Goal: Book appointment/travel/reservation

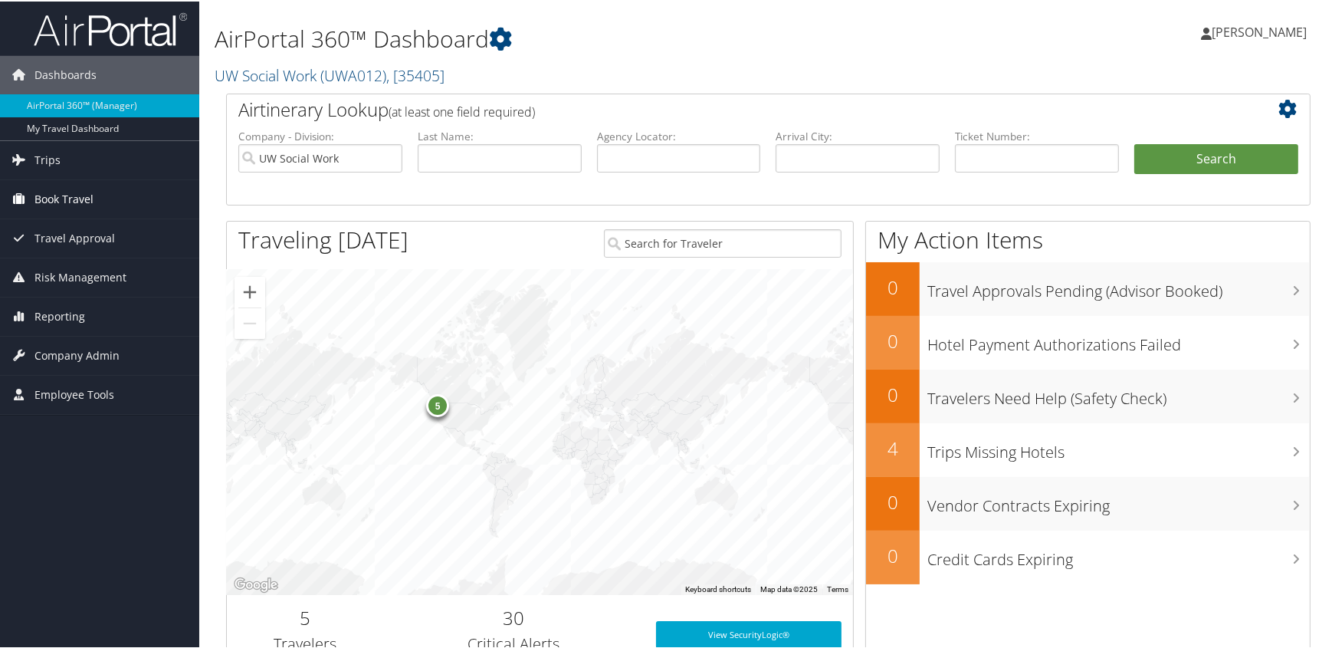
click at [80, 195] on span "Book Travel" at bounding box center [63, 198] width 59 height 38
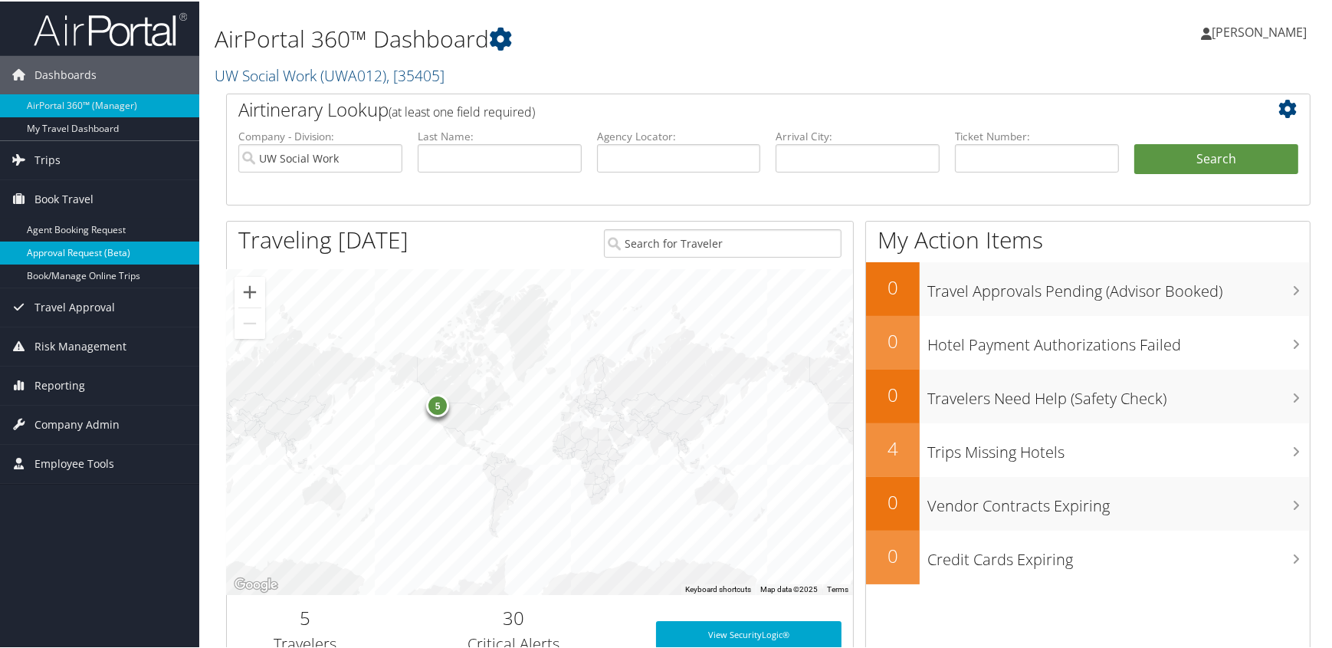
click at [89, 248] on link "Approval Request (Beta)" at bounding box center [99, 251] width 199 height 23
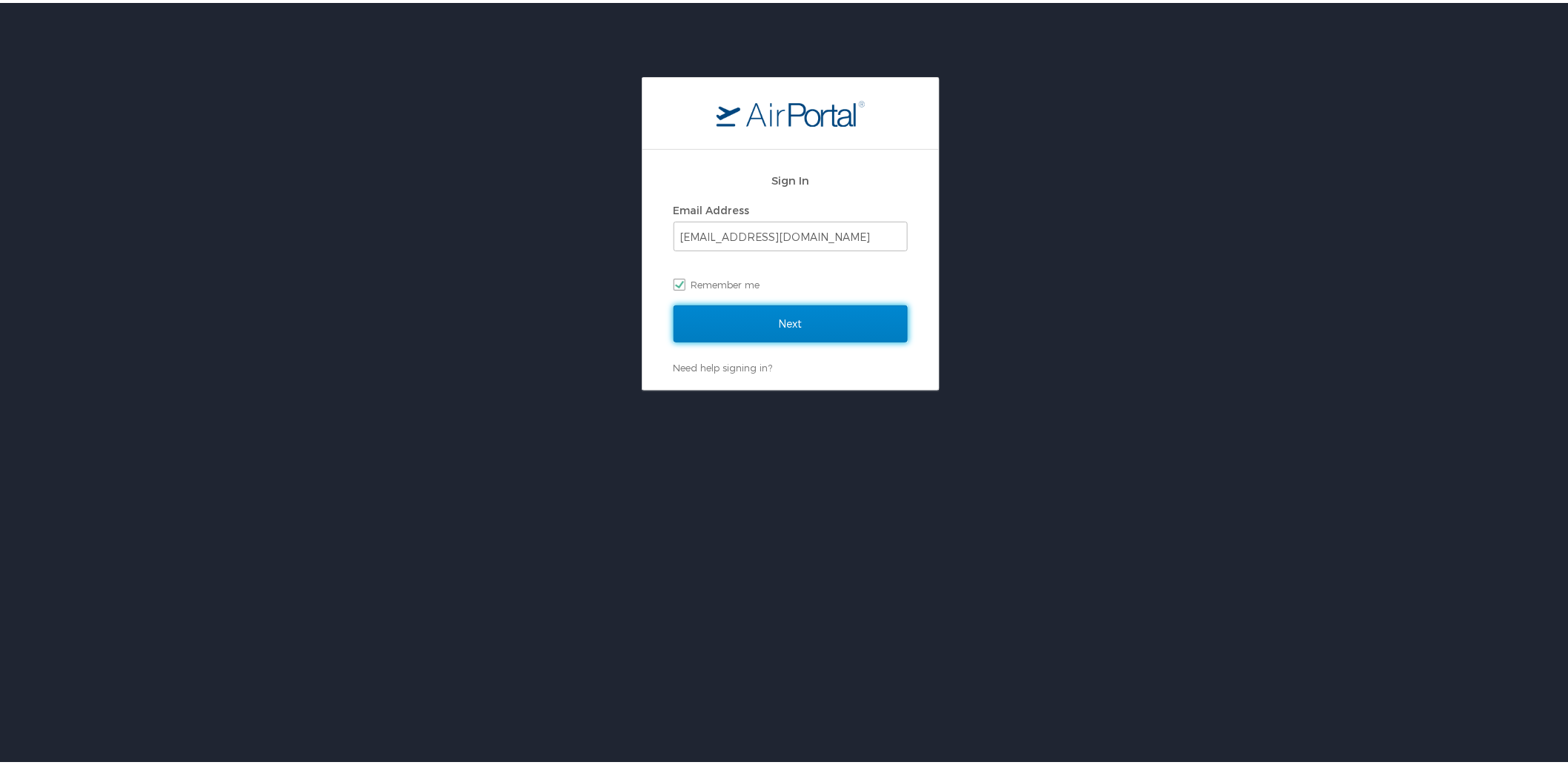
click at [772, 322] on input "Next" at bounding box center [791, 321] width 234 height 37
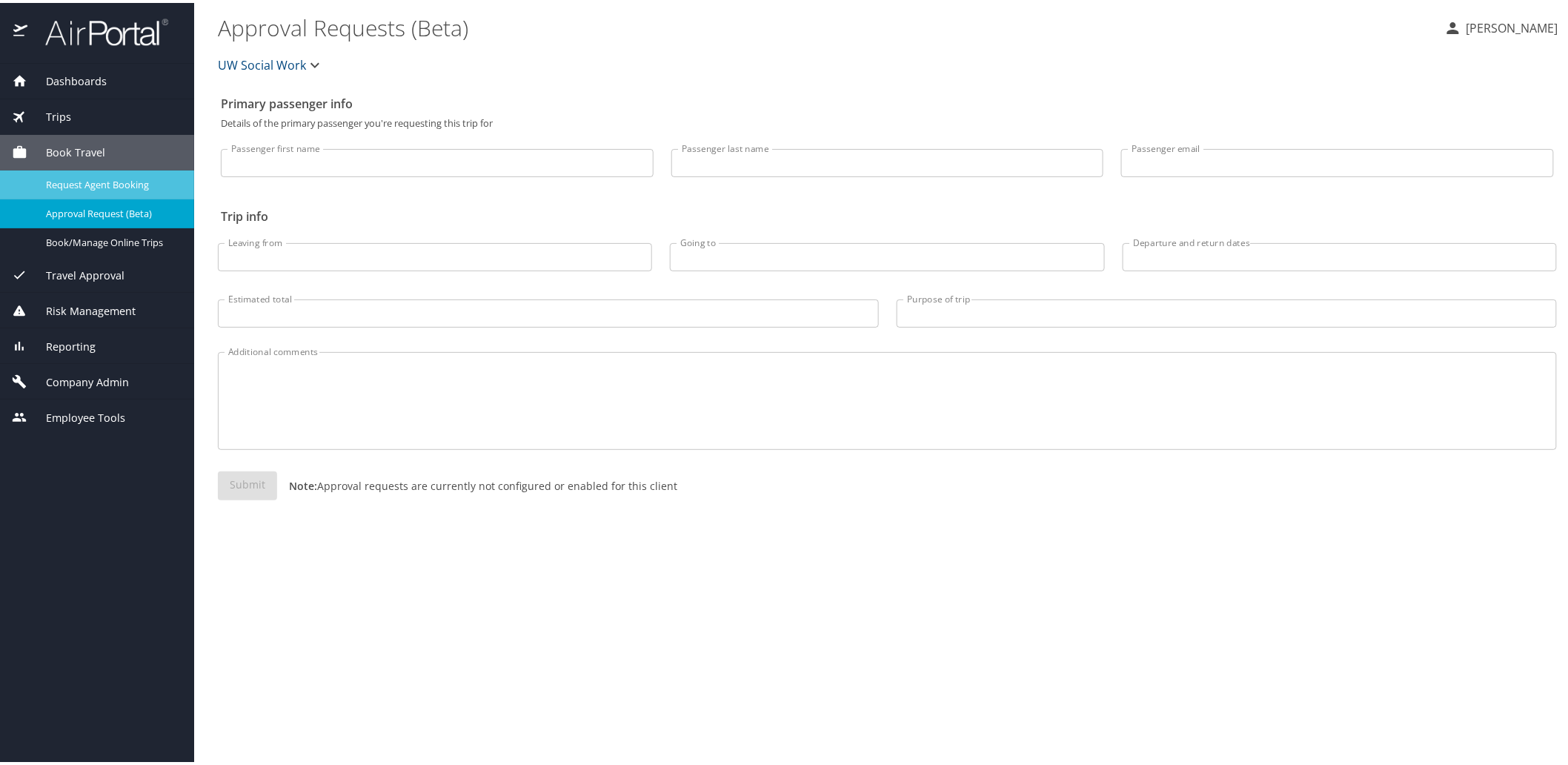
click at [106, 176] on span "Request Agent Booking" at bounding box center [111, 182] width 131 height 15
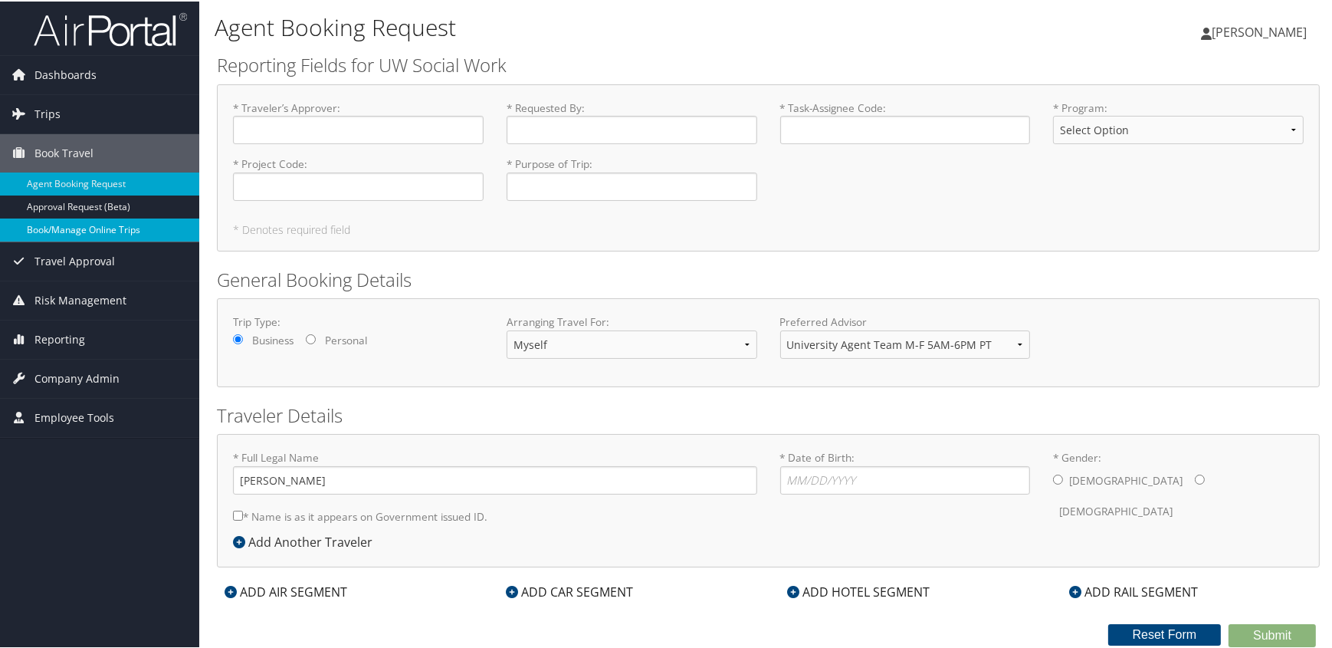
click at [77, 227] on link "Book/Manage Online Trips" at bounding box center [99, 228] width 199 height 23
click at [91, 229] on link "Book/Manage Online Trips" at bounding box center [99, 228] width 199 height 23
click at [65, 225] on link "Book/Manage Online Trips" at bounding box center [99, 228] width 199 height 23
click at [524, 532] on div "* Full Legal Name Junius H Fulcher * Name is as it appears on Government issued…" at bounding box center [768, 498] width 1103 height 133
click at [819, 196] on div "* Traveler’s Approver : Required * Requested By : Required * Task-Assignee Code…" at bounding box center [769, 155] width 1094 height 113
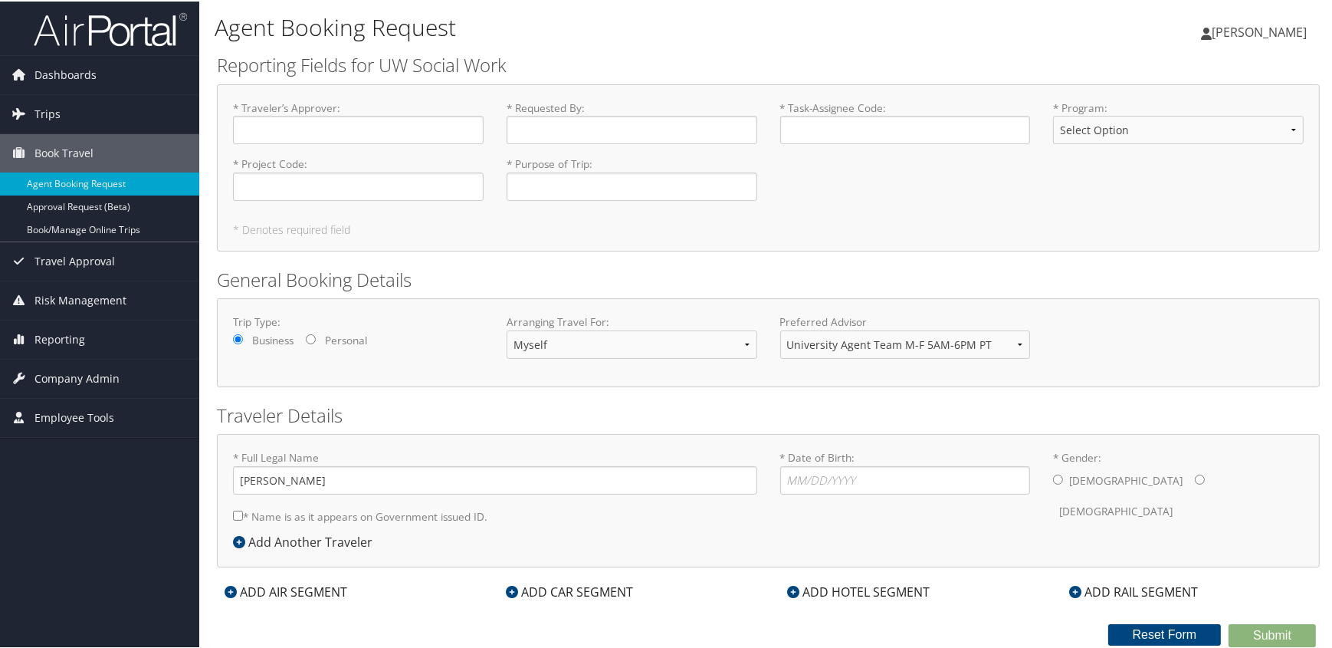
click at [774, 180] on div "* Traveler’s Approver : Required * Requested By : Required * Task-Assignee Code…" at bounding box center [769, 155] width 1094 height 113
click at [786, 189] on div "* Traveler’s Approver : Required * Requested By : Required * Task-Assignee Code…" at bounding box center [769, 155] width 1094 height 113
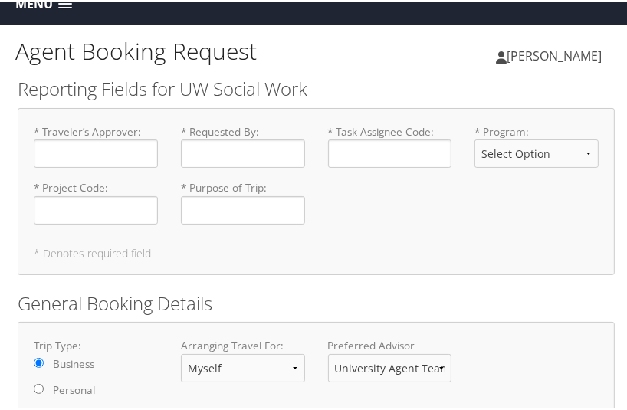
scroll to position [23, 0]
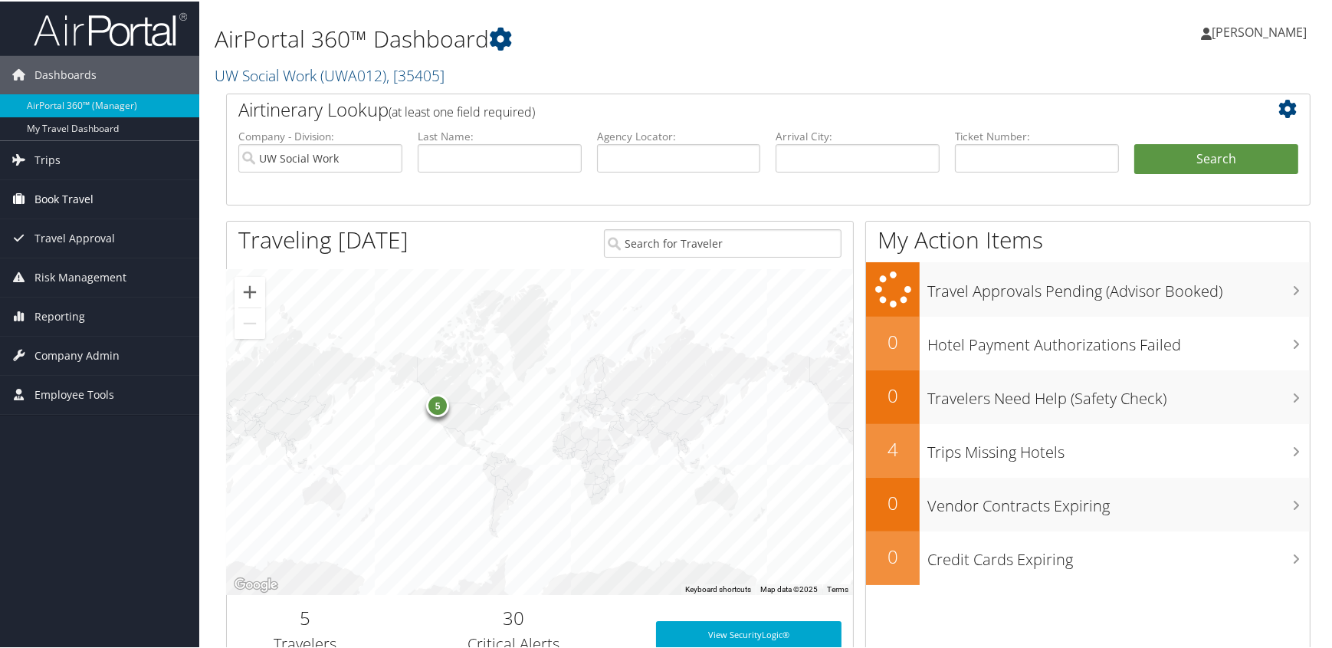
click at [56, 197] on span "Book Travel" at bounding box center [63, 198] width 59 height 38
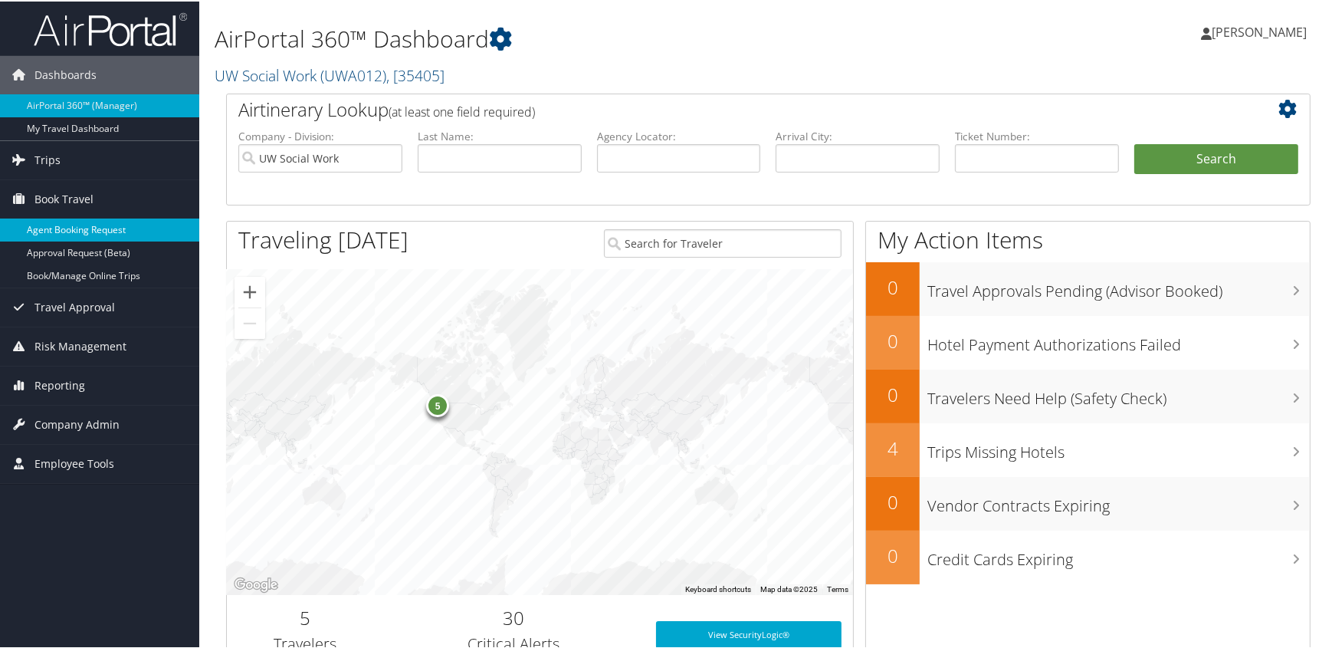
click at [67, 225] on link "Agent Booking Request" at bounding box center [99, 228] width 199 height 23
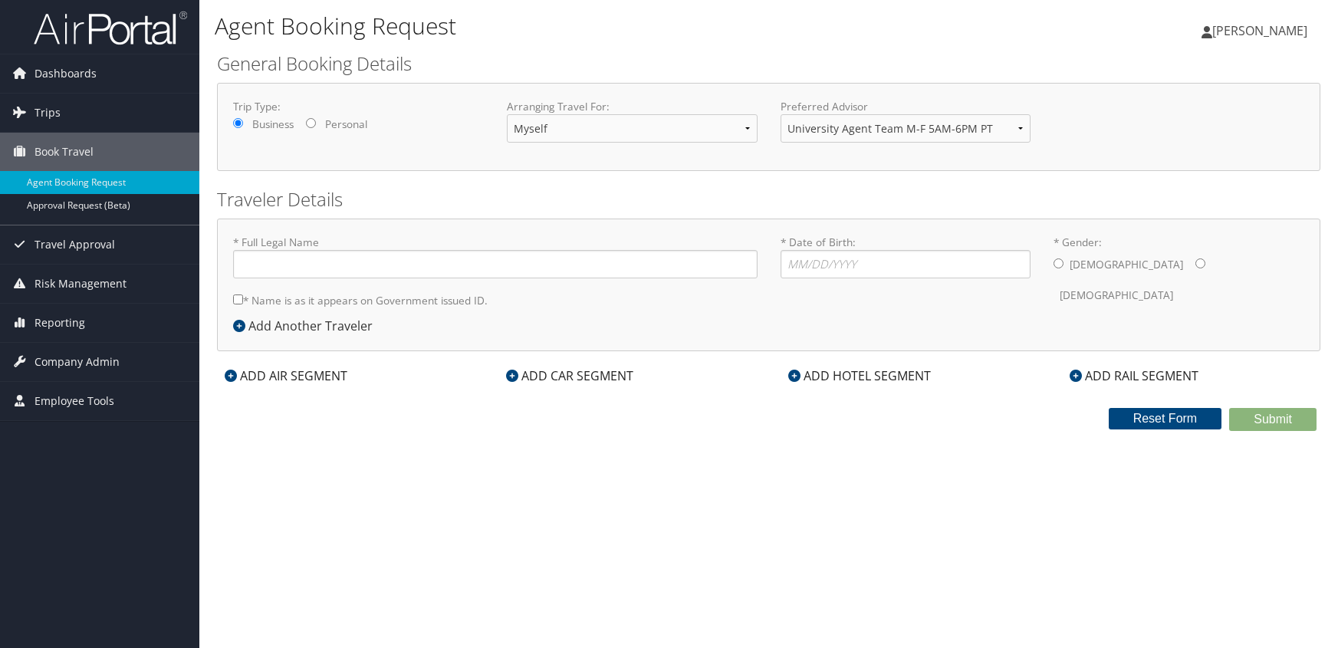
type input "[PERSON_NAME]"
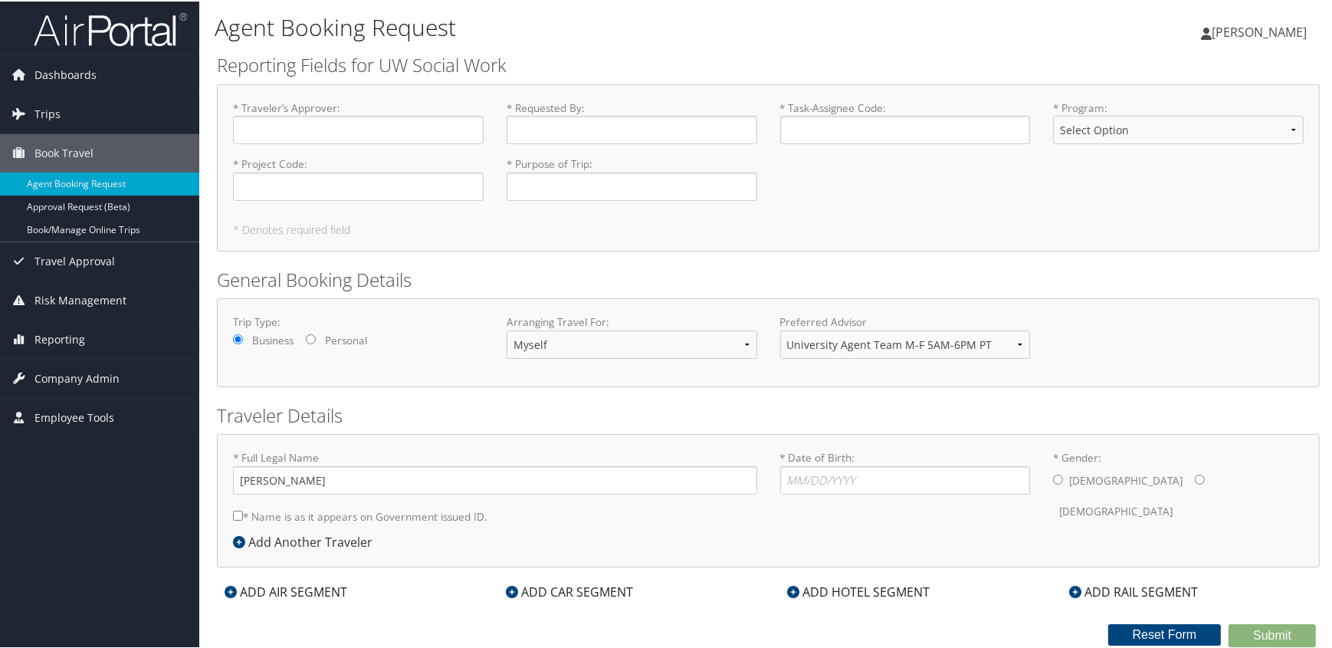
click at [901, 202] on div "* Traveler’s Approver : Required * Requested By : Required * Task-Assignee Code…" at bounding box center [769, 155] width 1094 height 113
